Goal: Contribute content

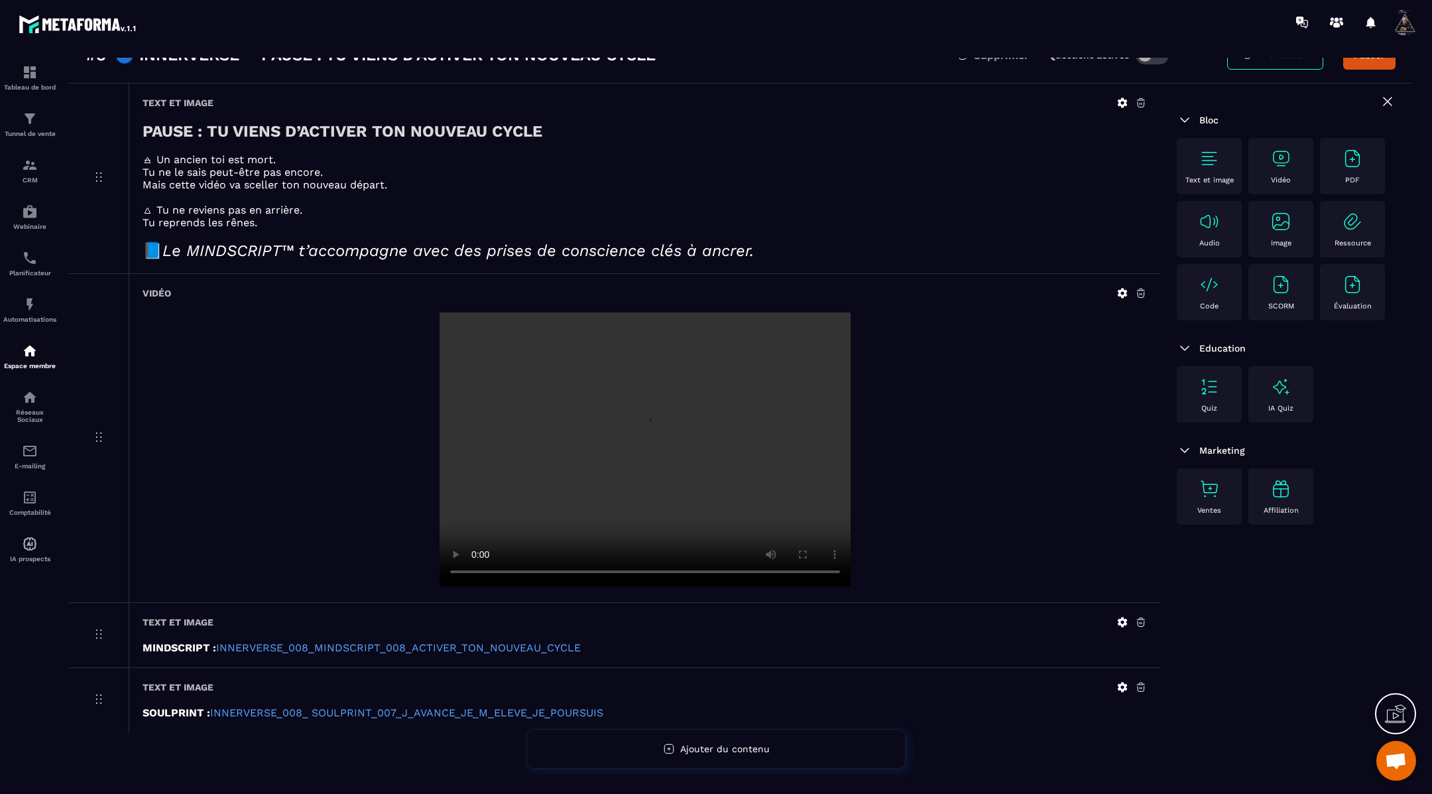
scroll to position [85, 0]
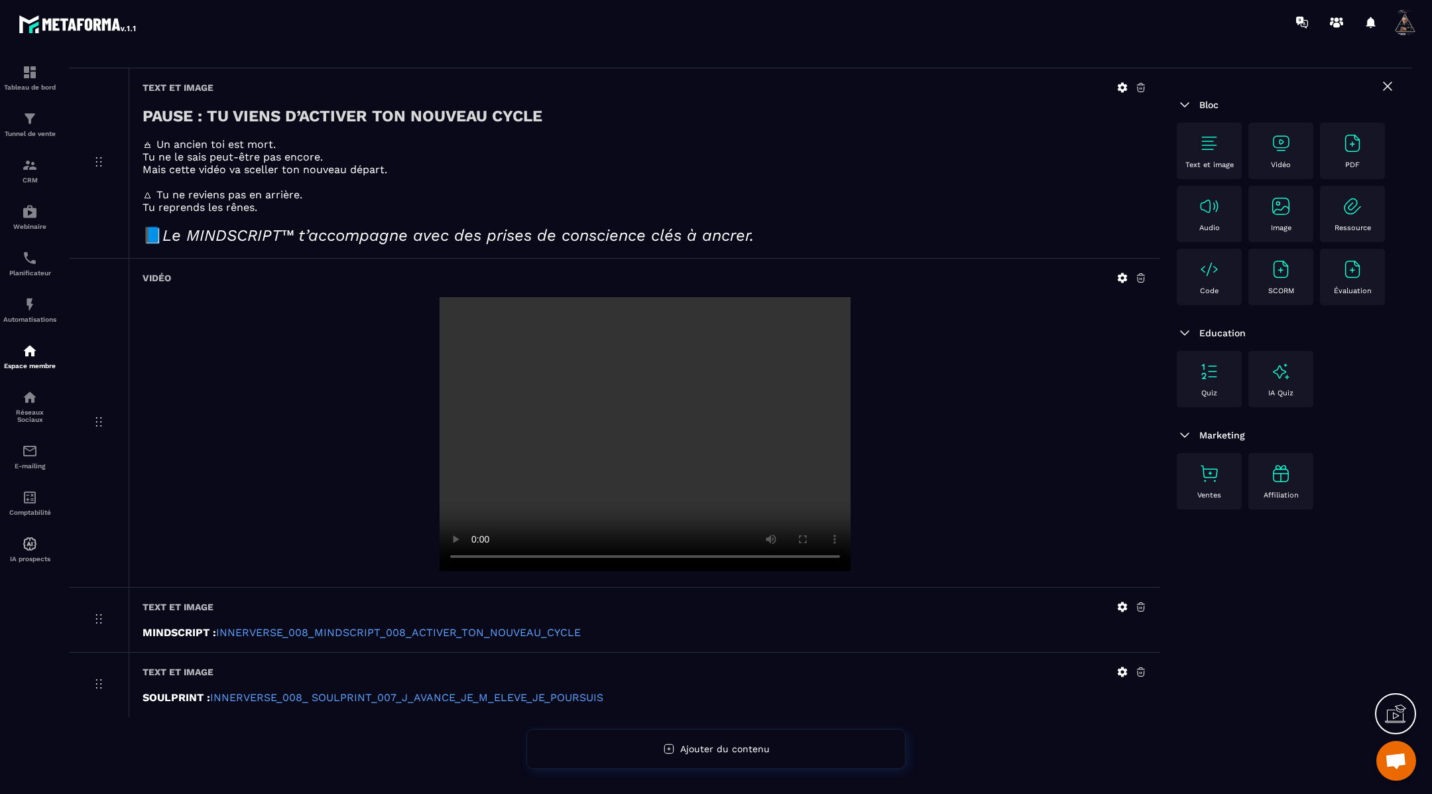
click at [1118, 604] on icon at bounding box center [1123, 607] width 12 height 12
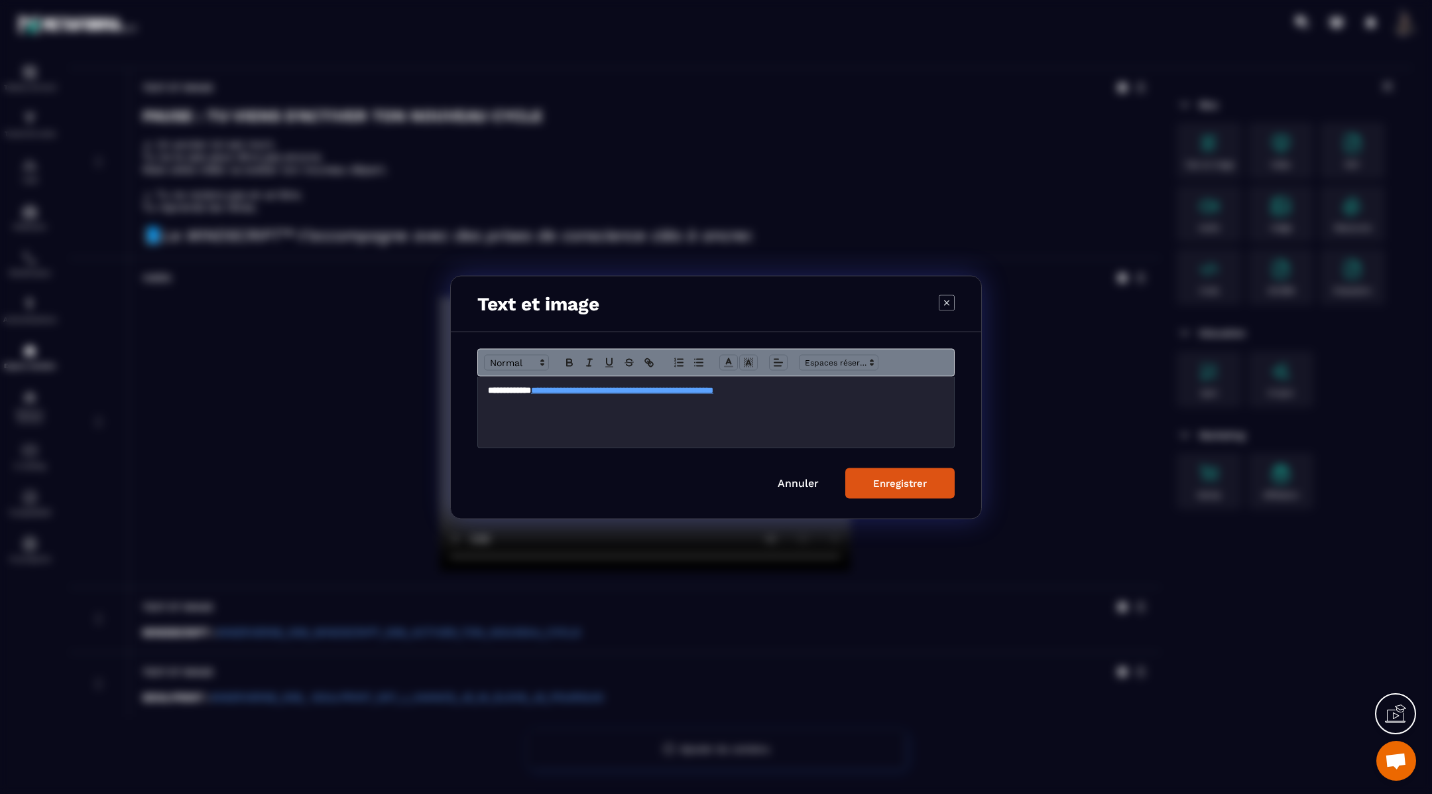
click at [865, 389] on p "**********" at bounding box center [716, 390] width 456 height 12
click at [568, 357] on icon "Modal window" at bounding box center [570, 362] width 12 height 12
click at [892, 491] on button "Enregistrer" at bounding box center [899, 483] width 109 height 31
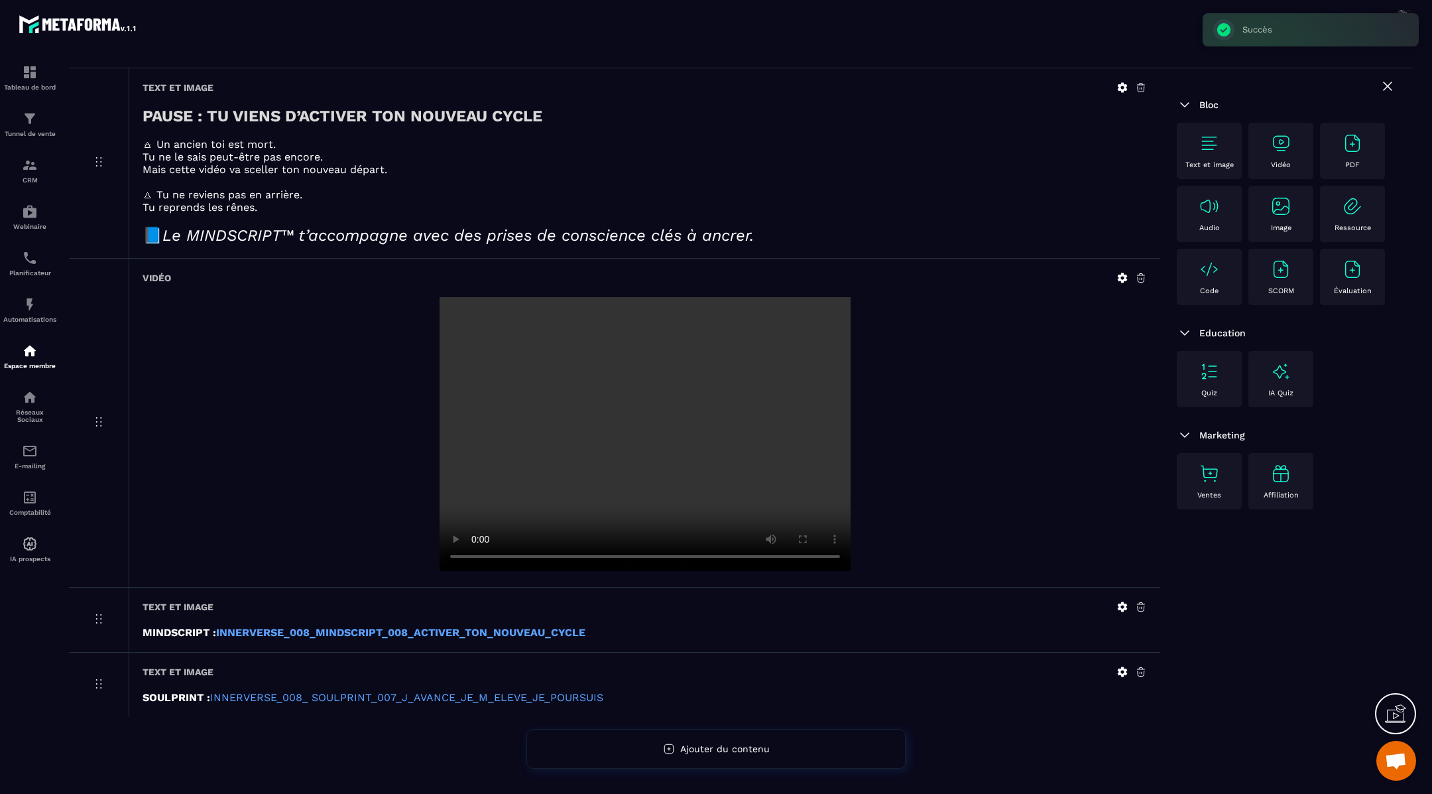
click at [1121, 675] on icon at bounding box center [1123, 672] width 10 height 10
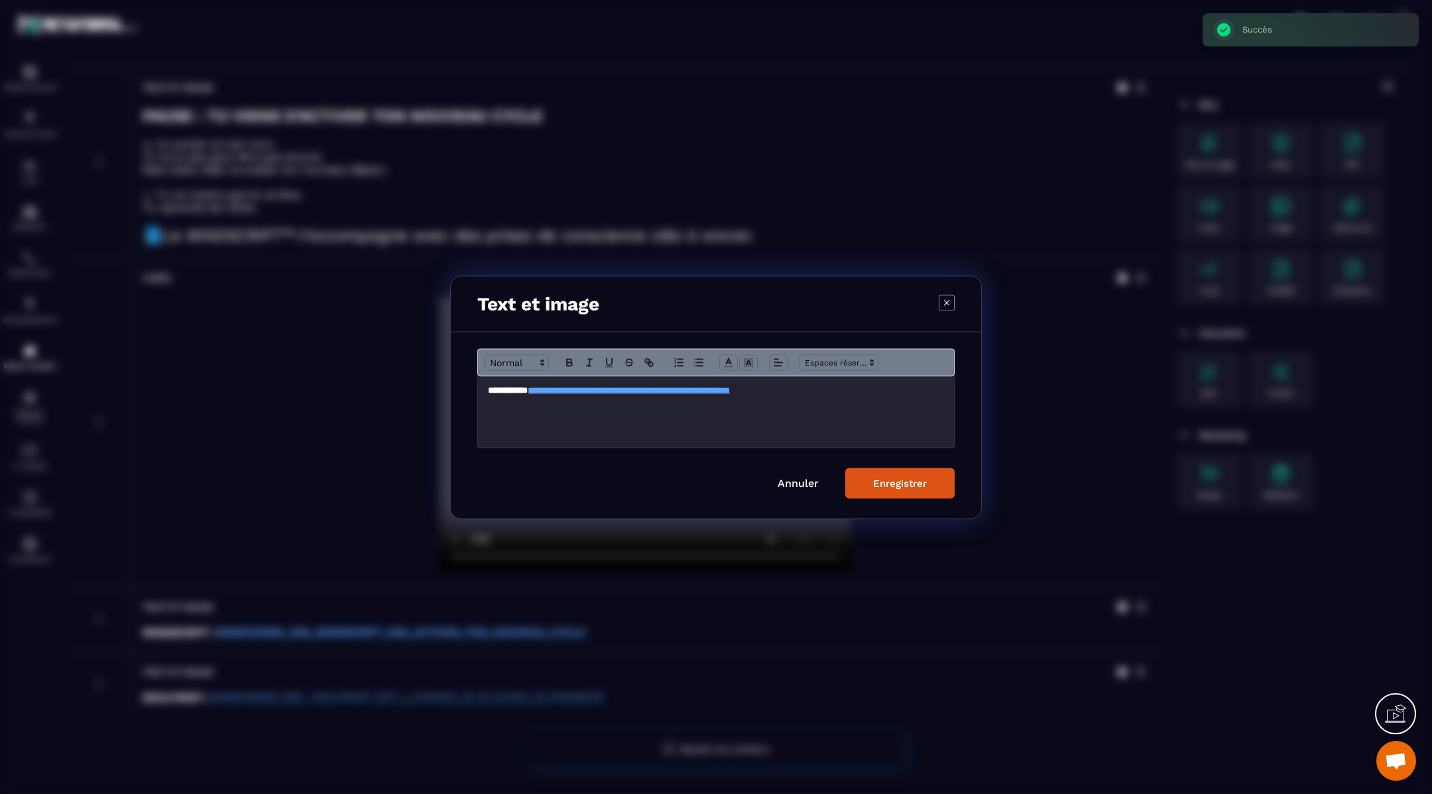
click at [881, 387] on p "**********" at bounding box center [716, 390] width 456 height 12
click at [567, 362] on icon "Modal window" at bounding box center [569, 363] width 5 height 3
click at [882, 484] on div "Enregistrer" at bounding box center [900, 483] width 54 height 12
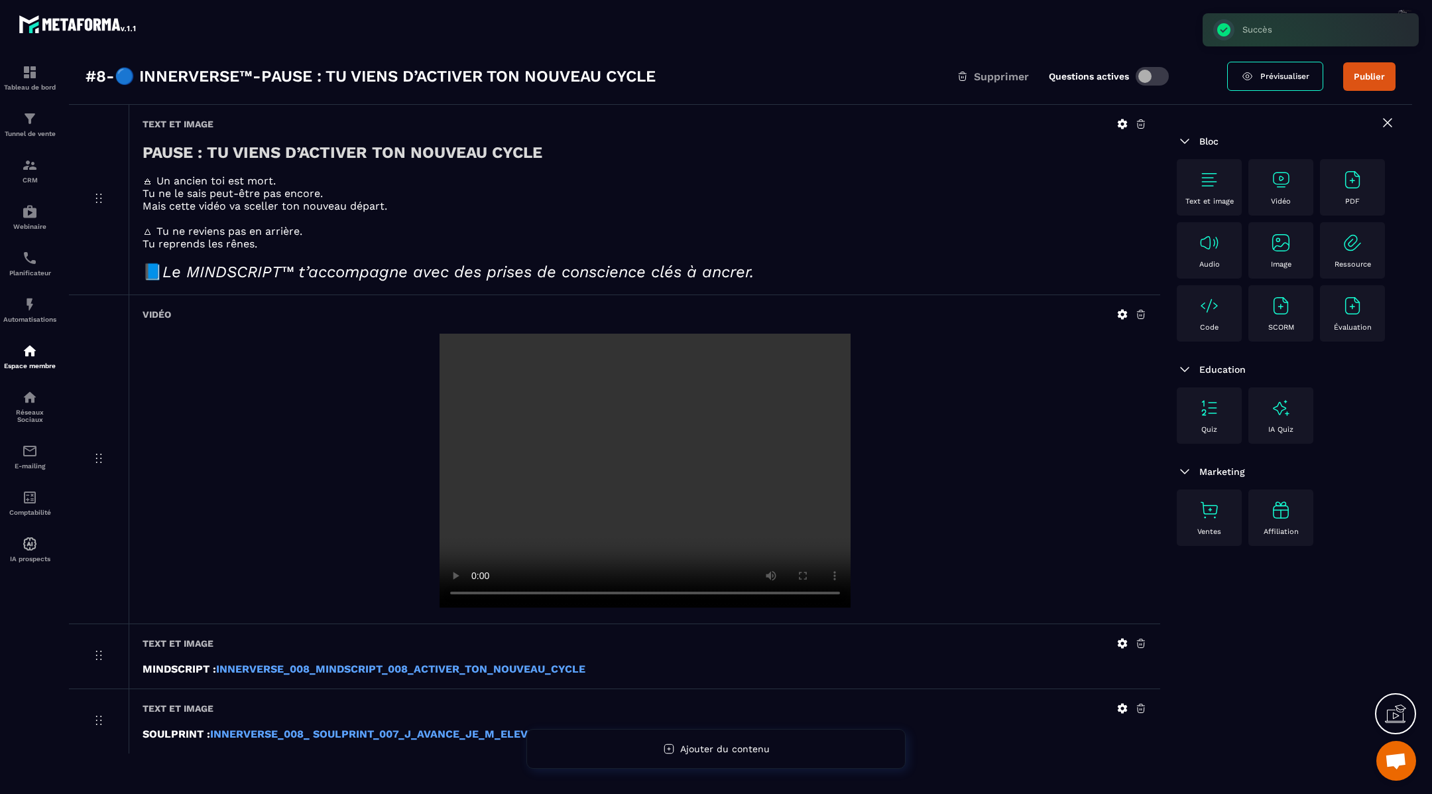
scroll to position [0, 0]
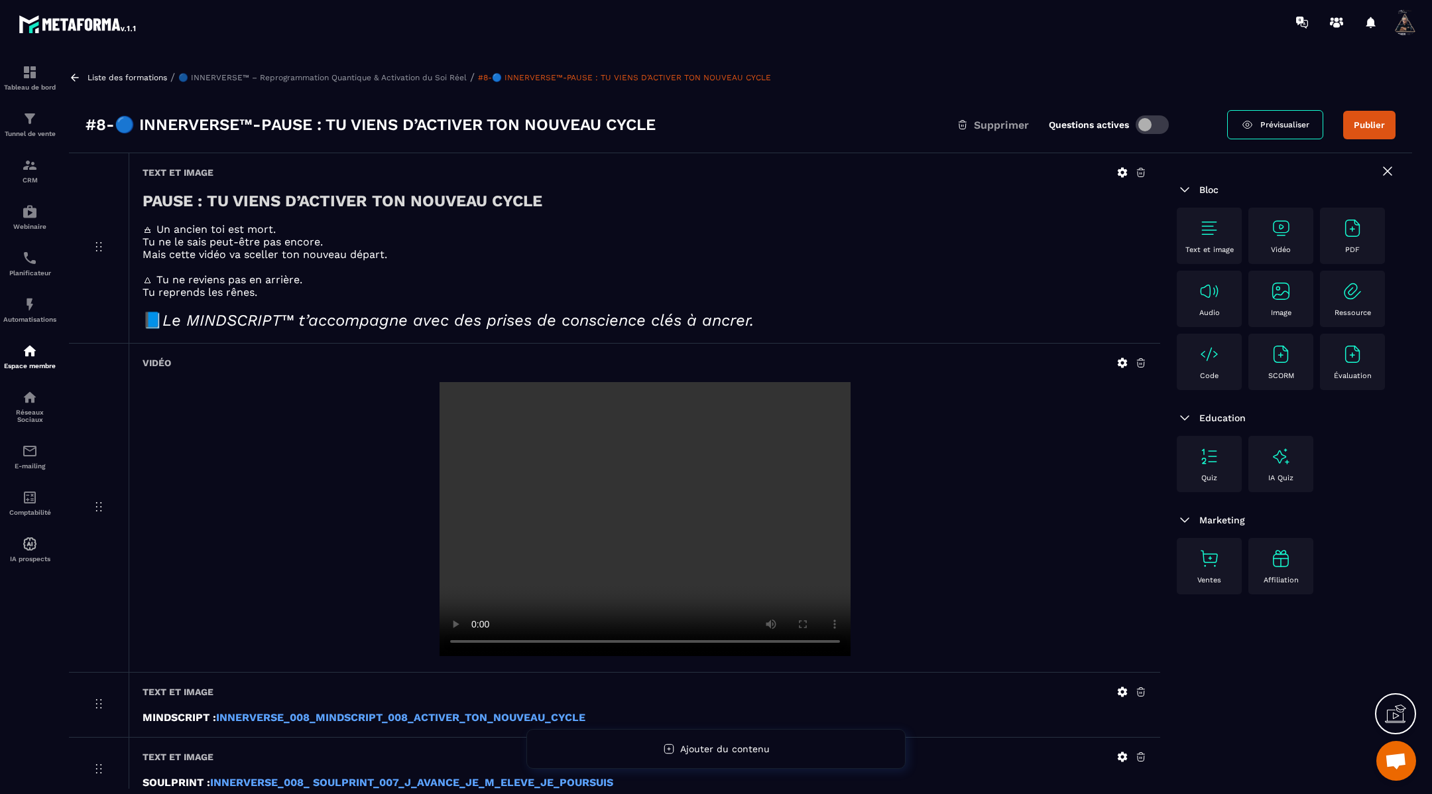
click at [1371, 124] on button "Publier" at bounding box center [1370, 125] width 52 height 29
click at [78, 78] on icon at bounding box center [75, 78] width 12 height 12
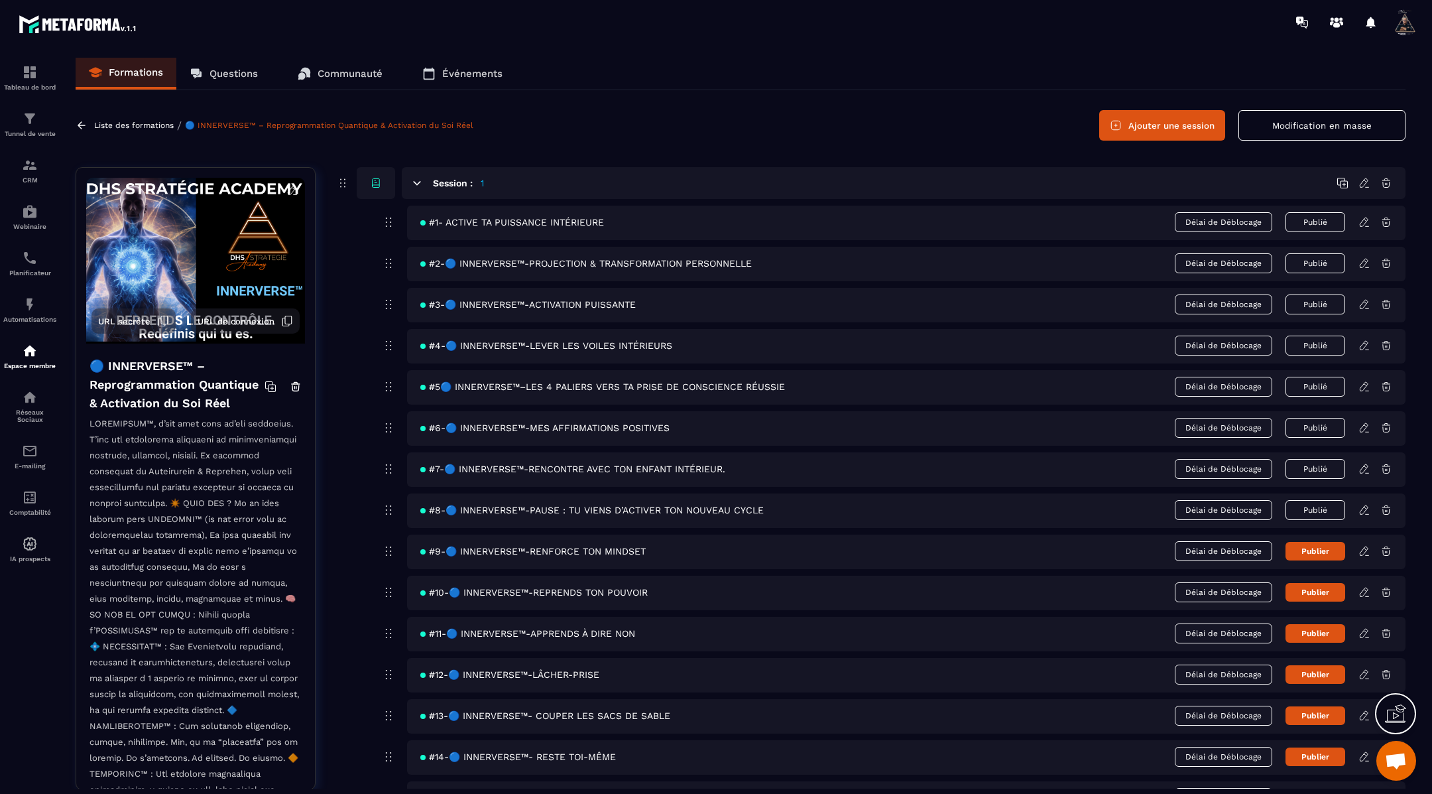
click at [1364, 554] on div "#9-🔵 INNERVERSE™-RENFORCE TON MINDSET Délai de Déblocage Publier" at bounding box center [906, 551] width 999 height 34
click at [1364, 551] on icon at bounding box center [1365, 551] width 12 height 12
